Goal: Information Seeking & Learning: Check status

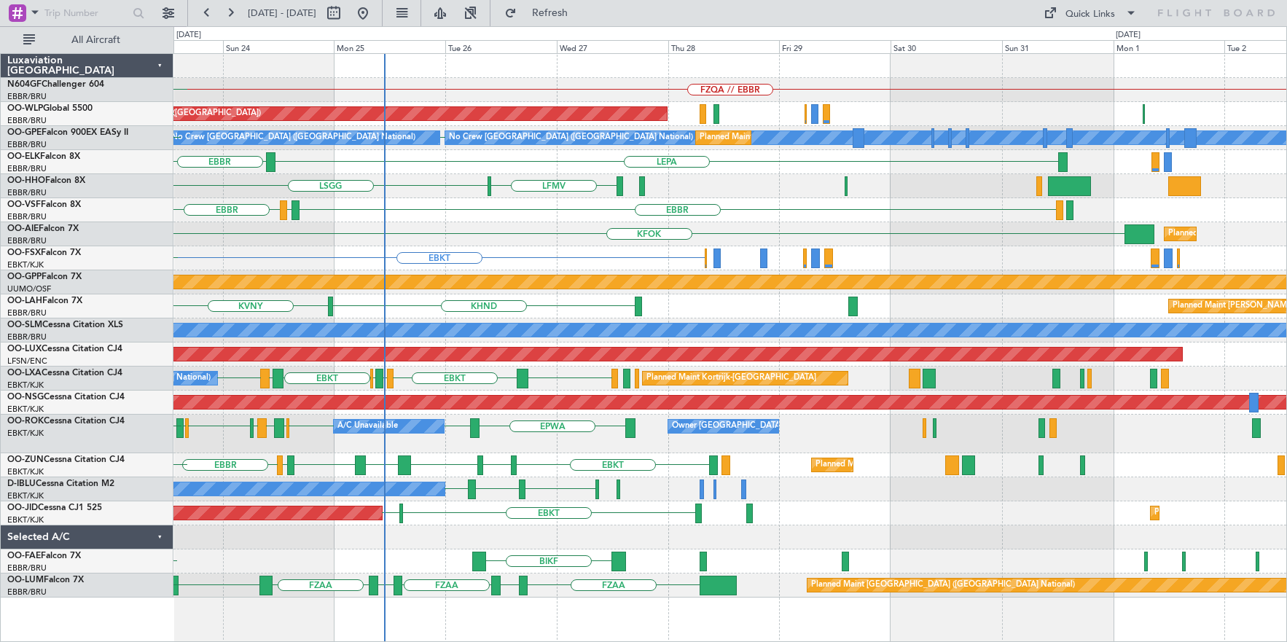
click at [468, 310] on div "FZQA // EBBR [GEOGRAPHIC_DATA] [GEOGRAPHIC_DATA] Planned Maint [GEOGRAPHIC_DATA…" at bounding box center [729, 326] width 1113 height 544
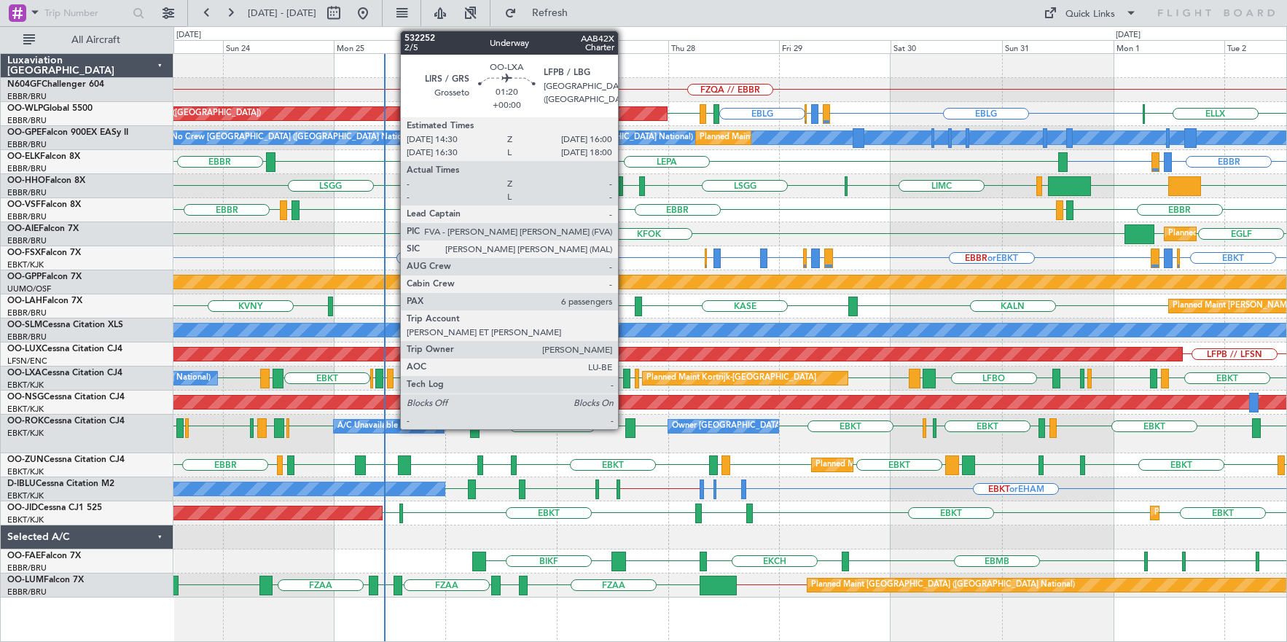
click at [624, 382] on div at bounding box center [626, 379] width 7 height 20
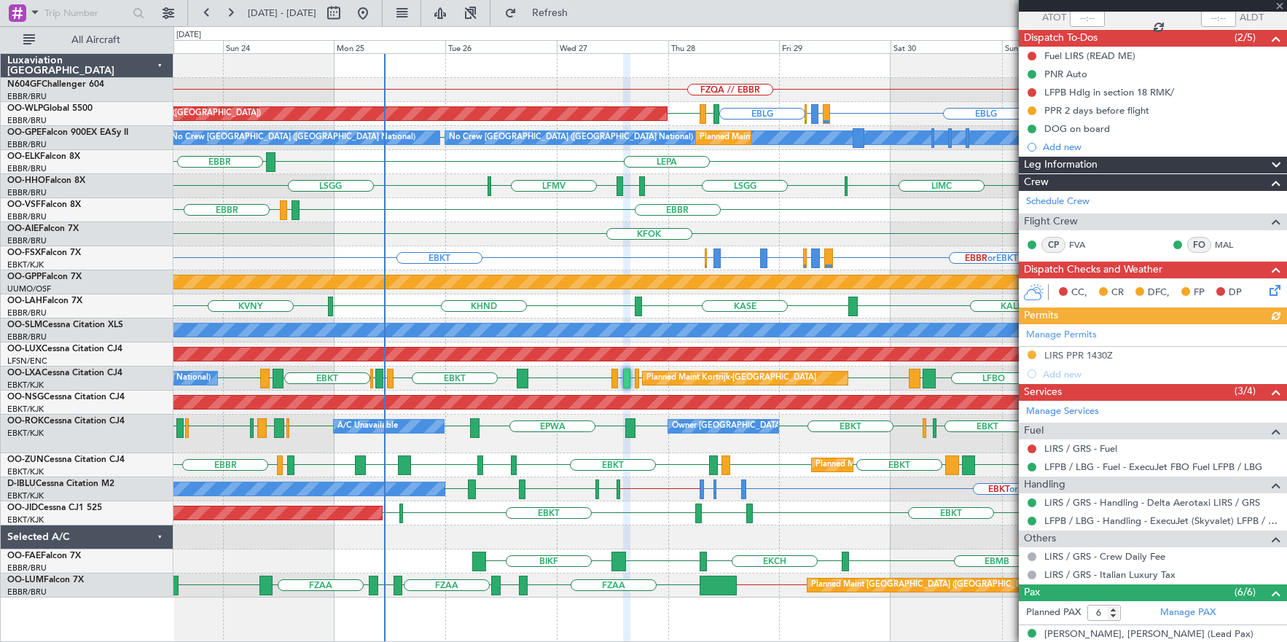
scroll to position [146, 0]
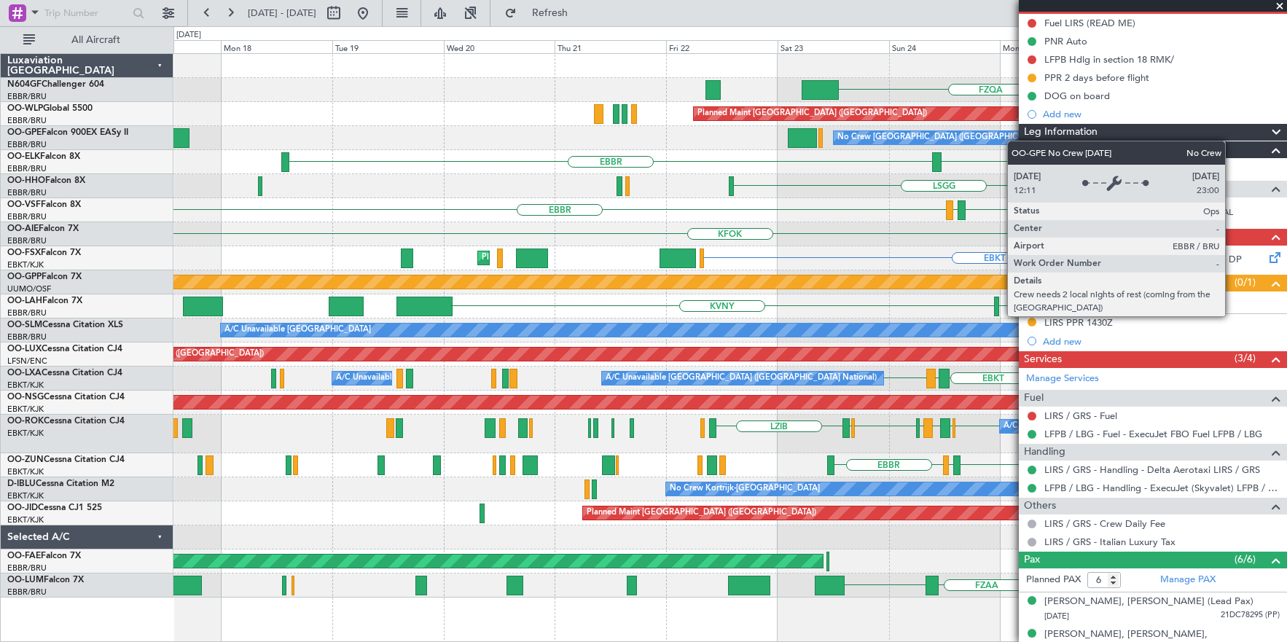
click at [951, 138] on div "FZQA FZAA FZQA // EBBR Planned Maint [GEOGRAPHIC_DATA] ([GEOGRAPHIC_DATA]) LIML…" at bounding box center [729, 326] width 1113 height 544
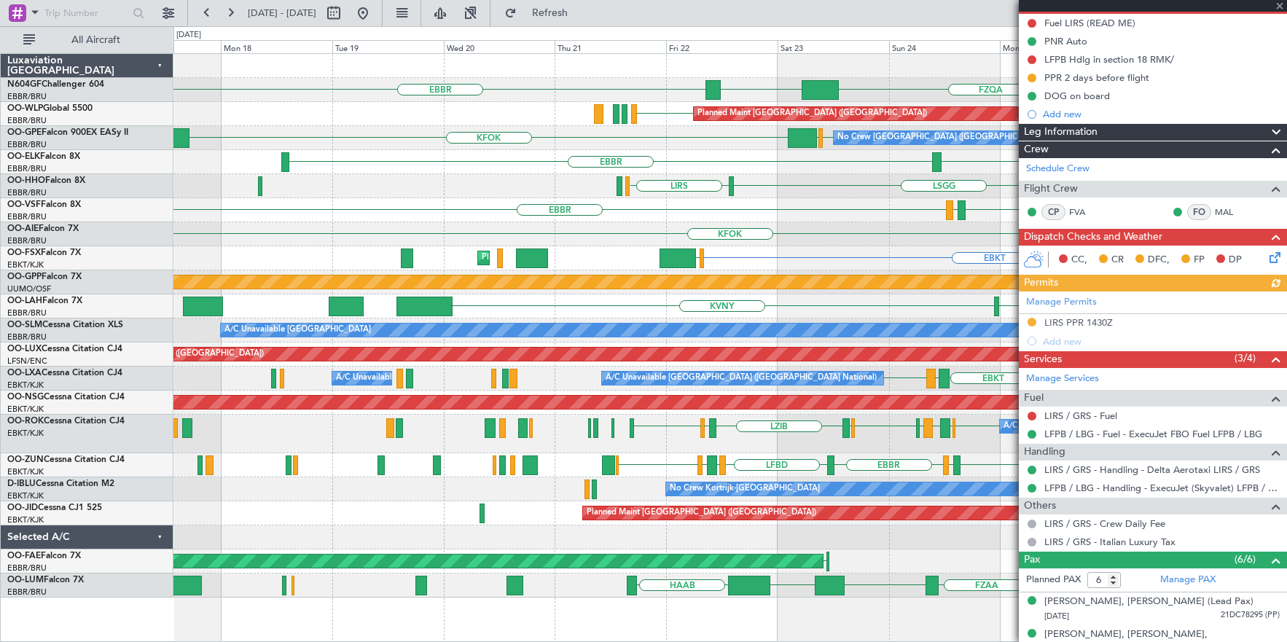
click at [1278, 6] on div at bounding box center [1153, 6] width 268 height 12
click at [1277, 3] on span at bounding box center [1279, 6] width 15 height 13
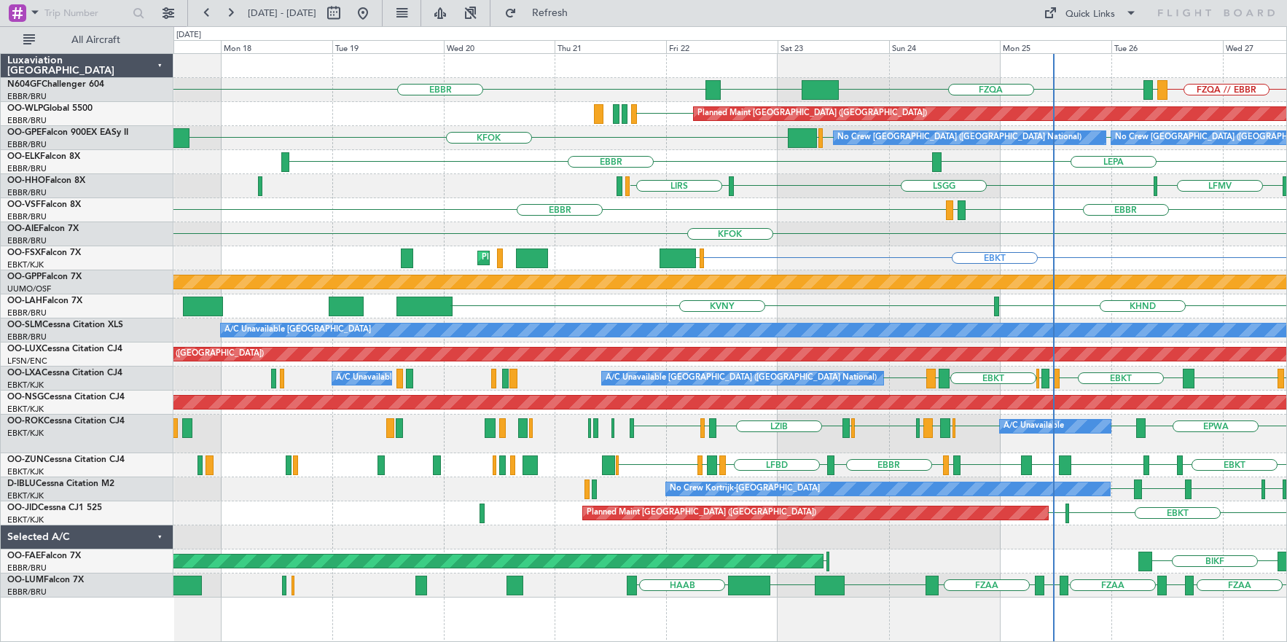
type input "0"
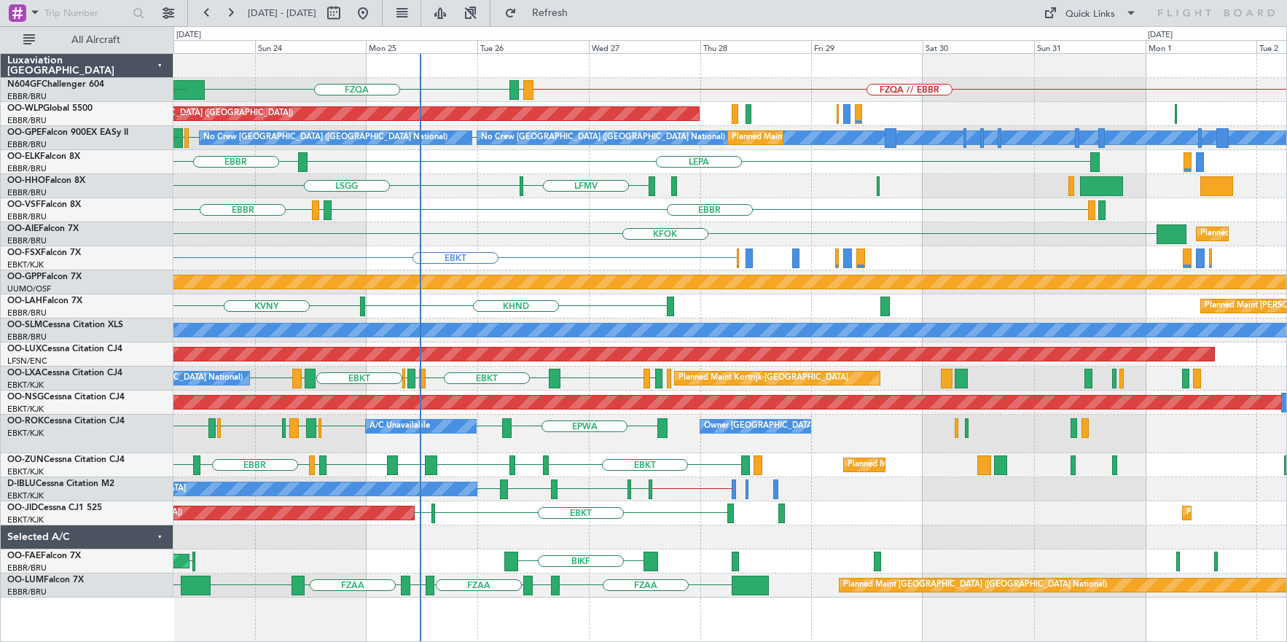
click at [524, 240] on div "KFOK Planned Maint [GEOGRAPHIC_DATA] ([GEOGRAPHIC_DATA])" at bounding box center [729, 234] width 1113 height 24
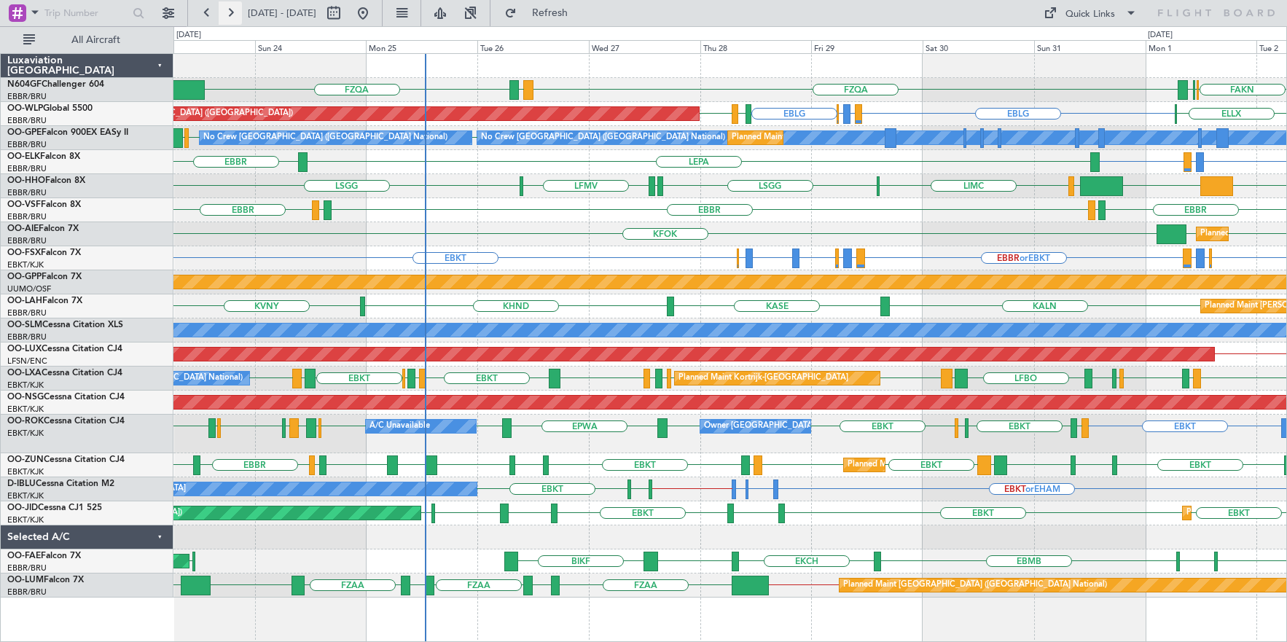
click at [234, 16] on button at bounding box center [230, 12] width 23 height 23
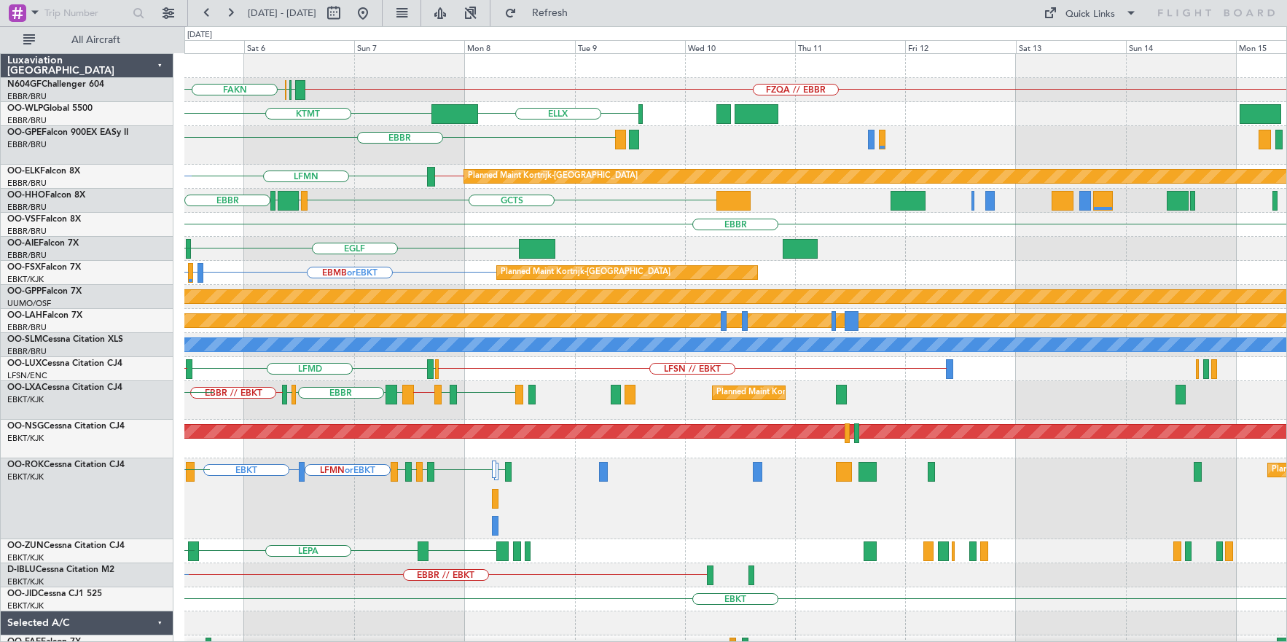
click at [372, 174] on div "FZQA // EBBR FAKN FAKN FAHS KTMT ELLX KCLT LIML EBBR Planned Maint Brussels (Br…" at bounding box center [735, 368] width 1102 height 629
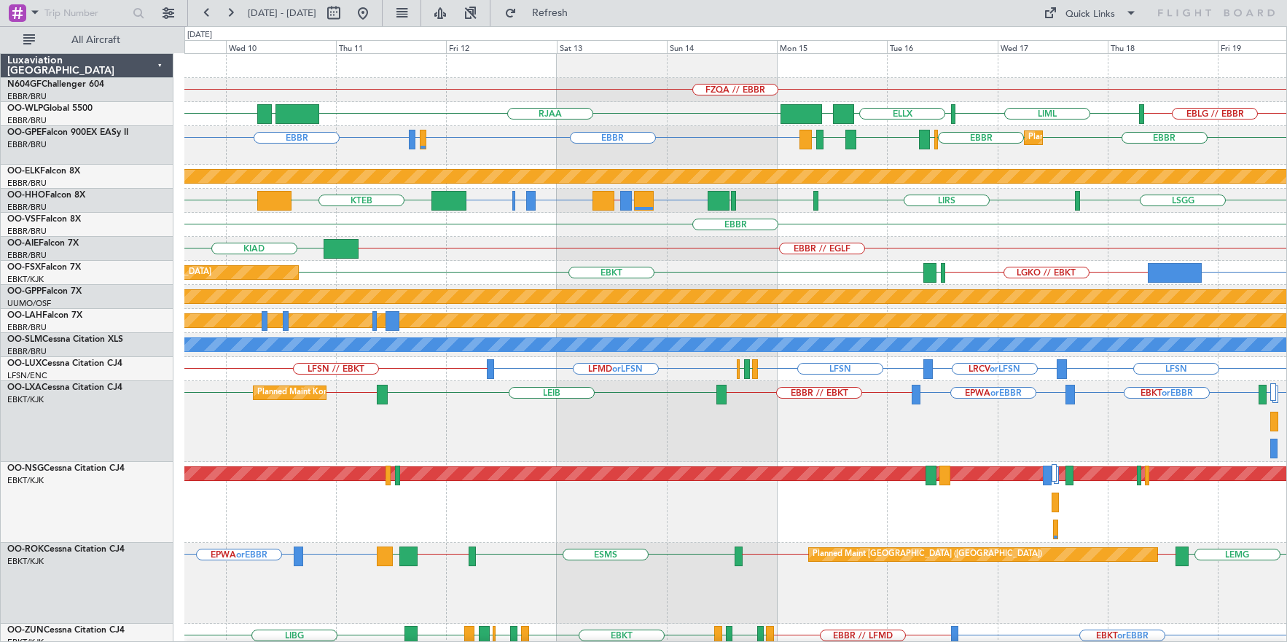
click at [684, 455] on div "Planned Maint Kortrijk-Wevelgem EBKT LFMD EBKT or EBBR EPWA or EBBR EBBR // EBK…" at bounding box center [735, 421] width 1102 height 81
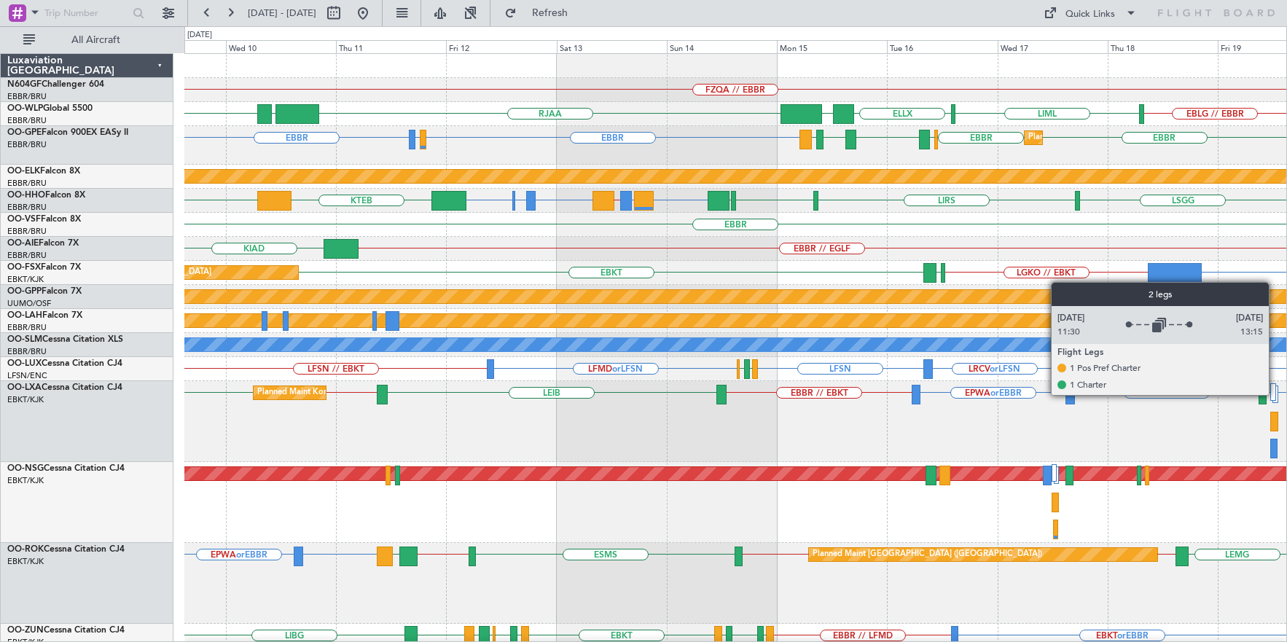
click at [1275, 394] on div at bounding box center [1273, 391] width 7 height 17
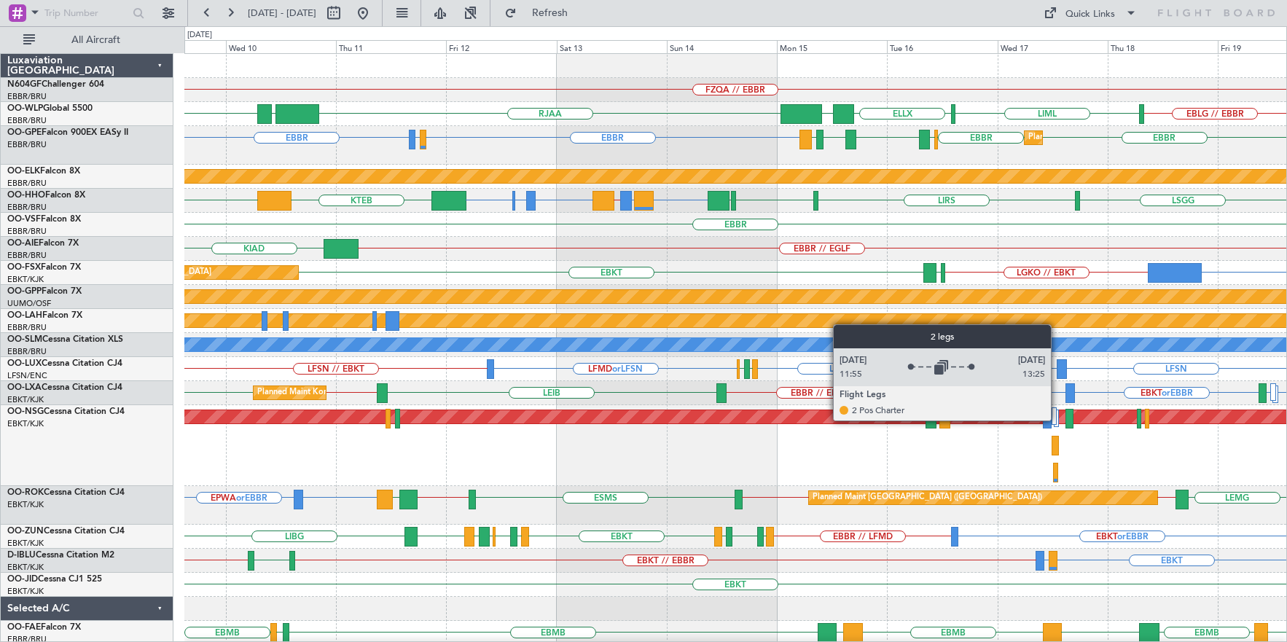
click at [1057, 420] on div at bounding box center [1055, 417] width 5 height 17
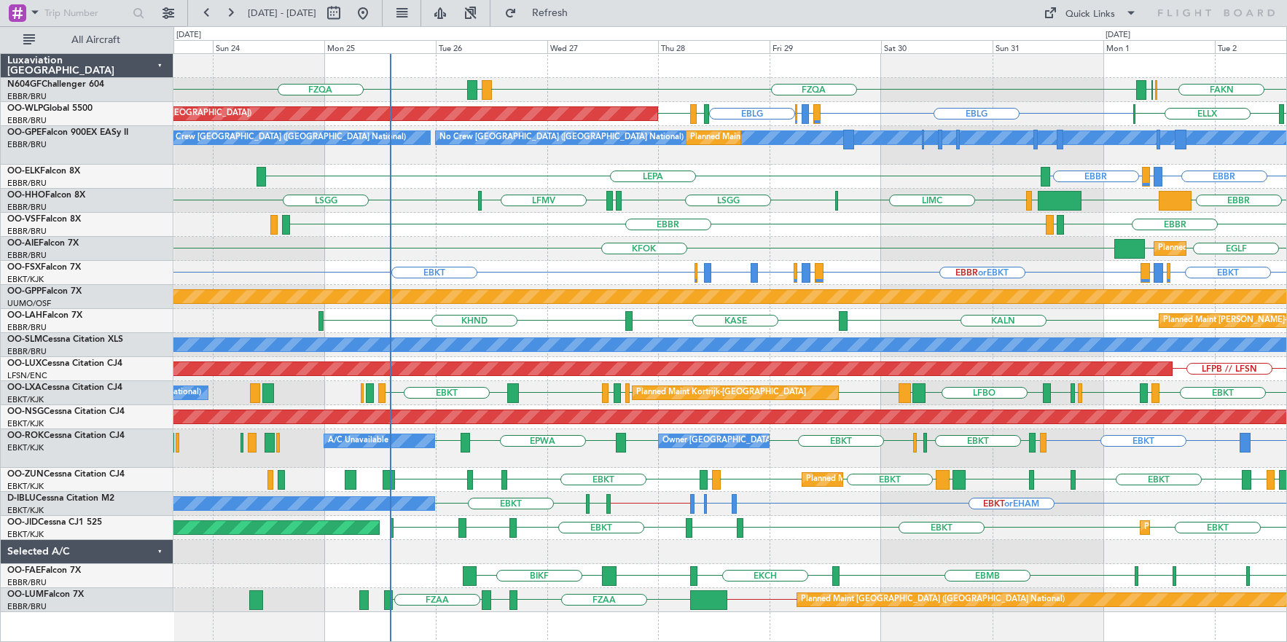
click at [598, 78] on div "FZQA FAKN FAHS FAKN FZAA FZQA Planned Maint Berlin (Brandenburg) EBLG LIRZ or E…" at bounding box center [729, 333] width 1113 height 558
click at [228, 12] on button at bounding box center [230, 12] width 23 height 23
